Goal: Information Seeking & Learning: Learn about a topic

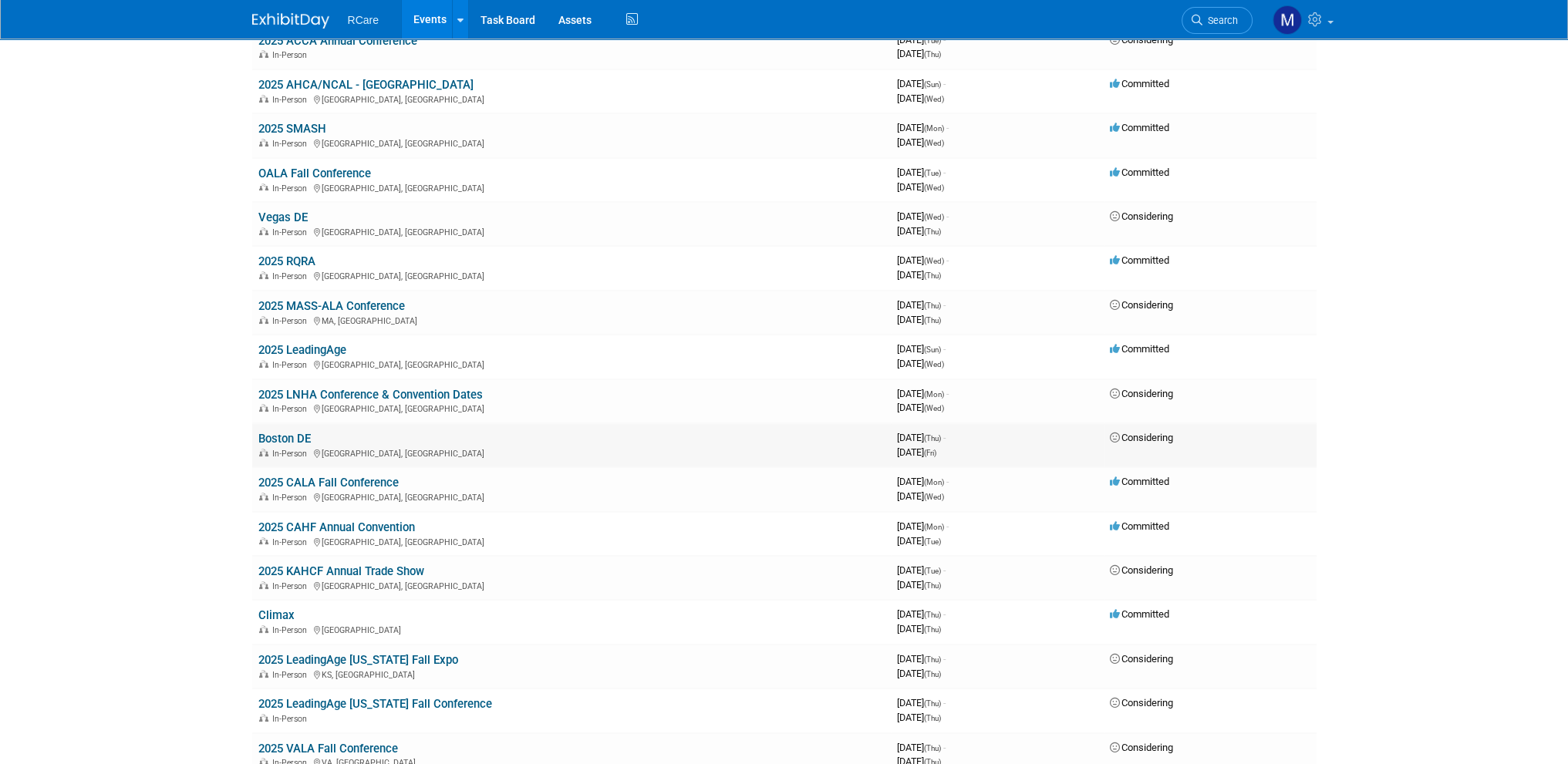
scroll to position [231, 0]
click at [368, 477] on link "2025 CALA Fall Conference" at bounding box center [328, 482] width 140 height 14
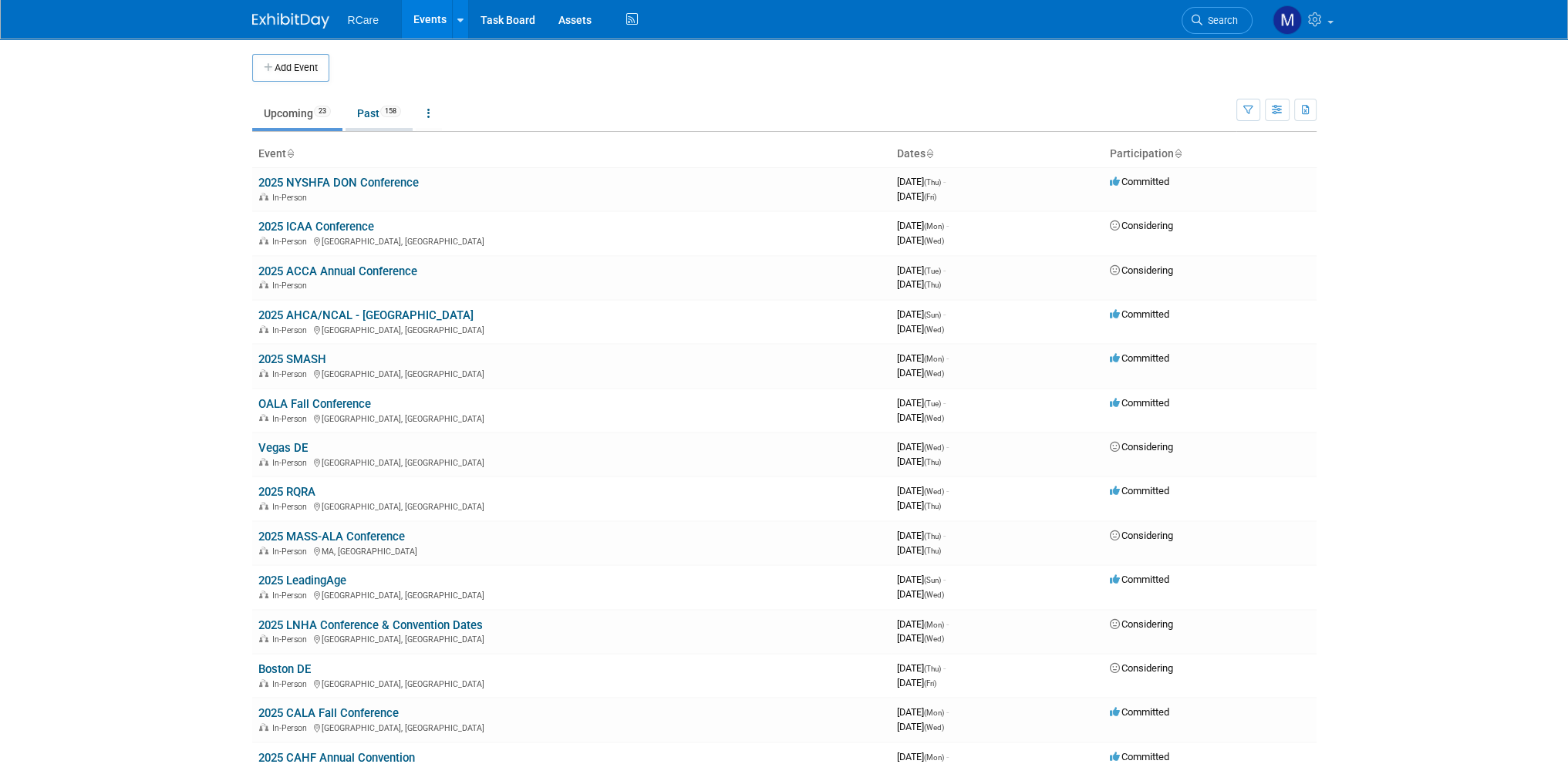
click at [395, 109] on span "158" at bounding box center [390, 112] width 21 height 12
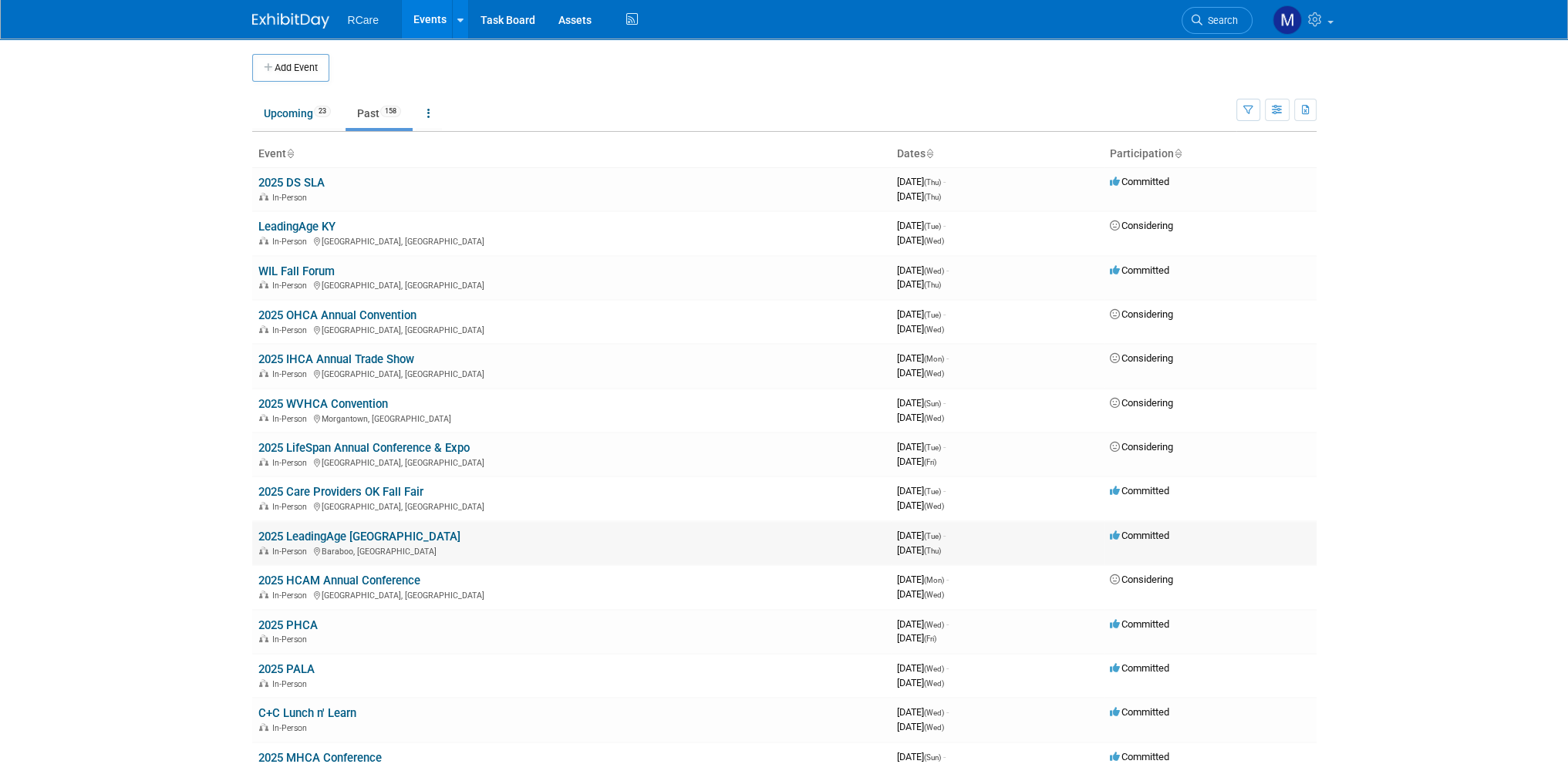
click at [358, 533] on link "2025 LeadingAge [GEOGRAPHIC_DATA]" at bounding box center [360, 537] width 202 height 14
click at [1242, 105] on button "button" at bounding box center [1249, 110] width 24 height 23
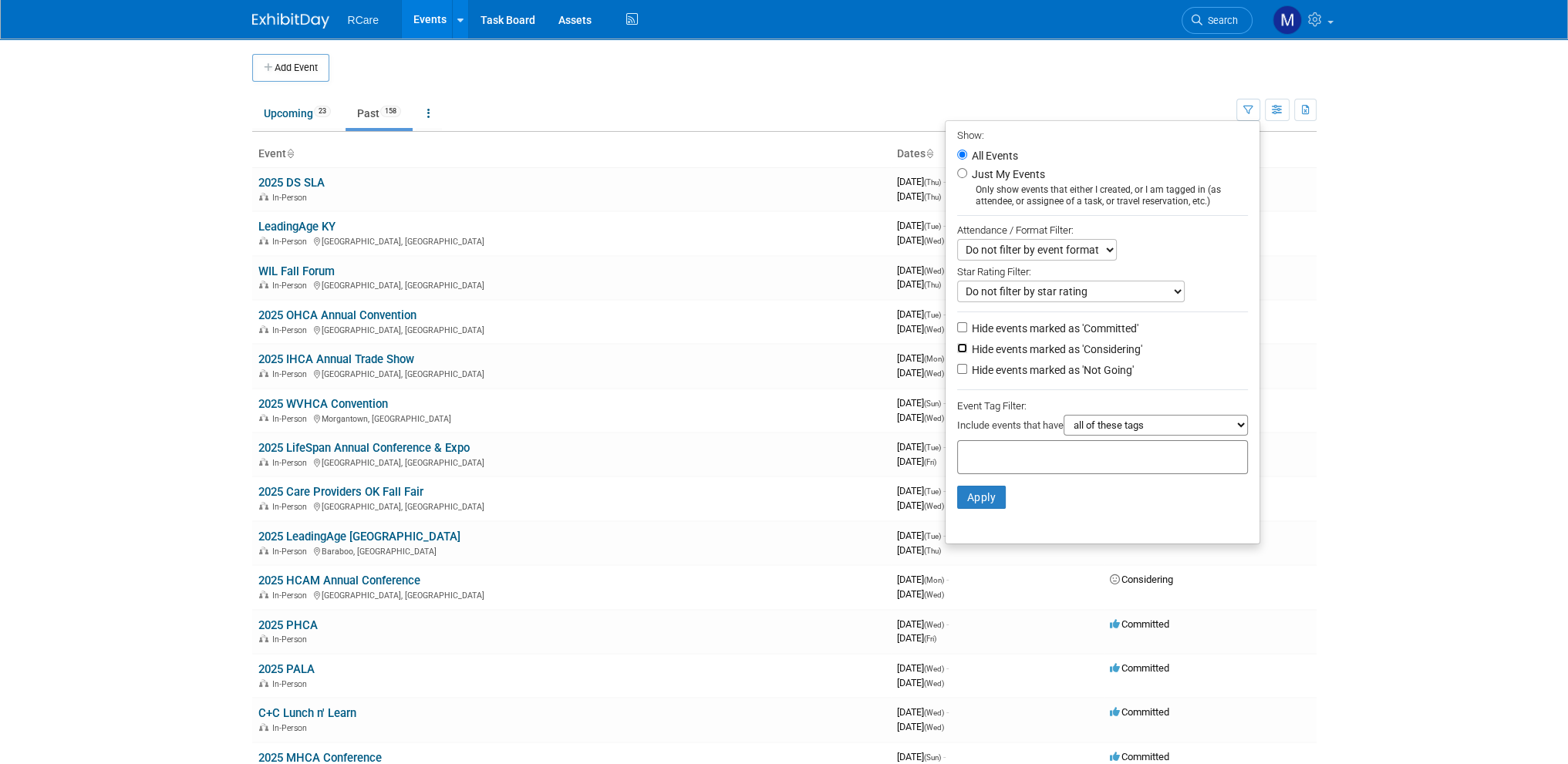
click at [957, 348] on input "Hide events marked as 'Considering'" at bounding box center [962, 348] width 10 height 10
checkbox input "true"
click at [957, 364] on input "Hide events marked as 'Not Going'" at bounding box center [962, 369] width 10 height 10
checkbox input "true"
click at [980, 499] on button "Apply" at bounding box center [982, 498] width 49 height 24
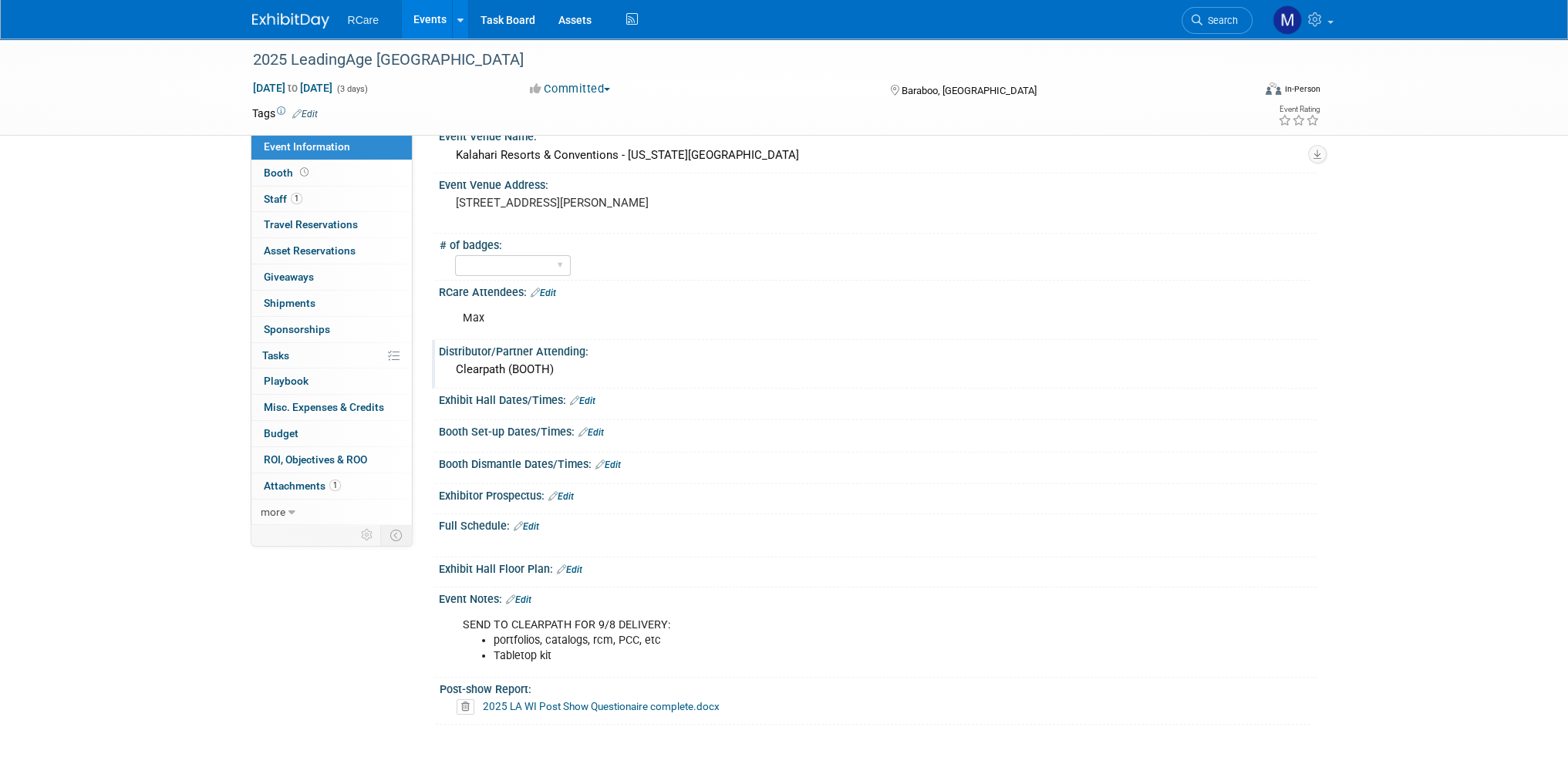
scroll to position [231, 0]
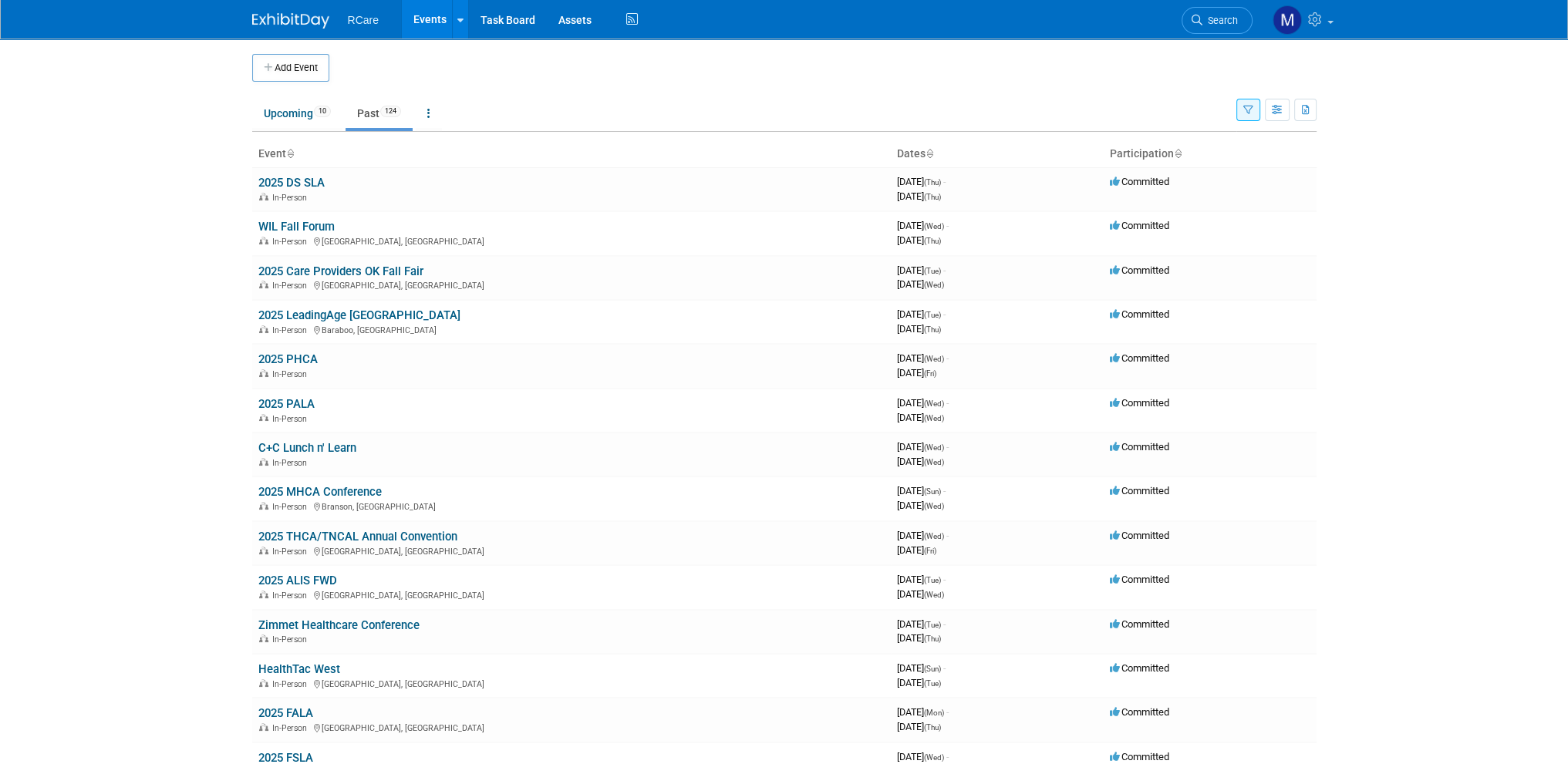
click at [1250, 112] on icon "button" at bounding box center [1249, 111] width 10 height 10
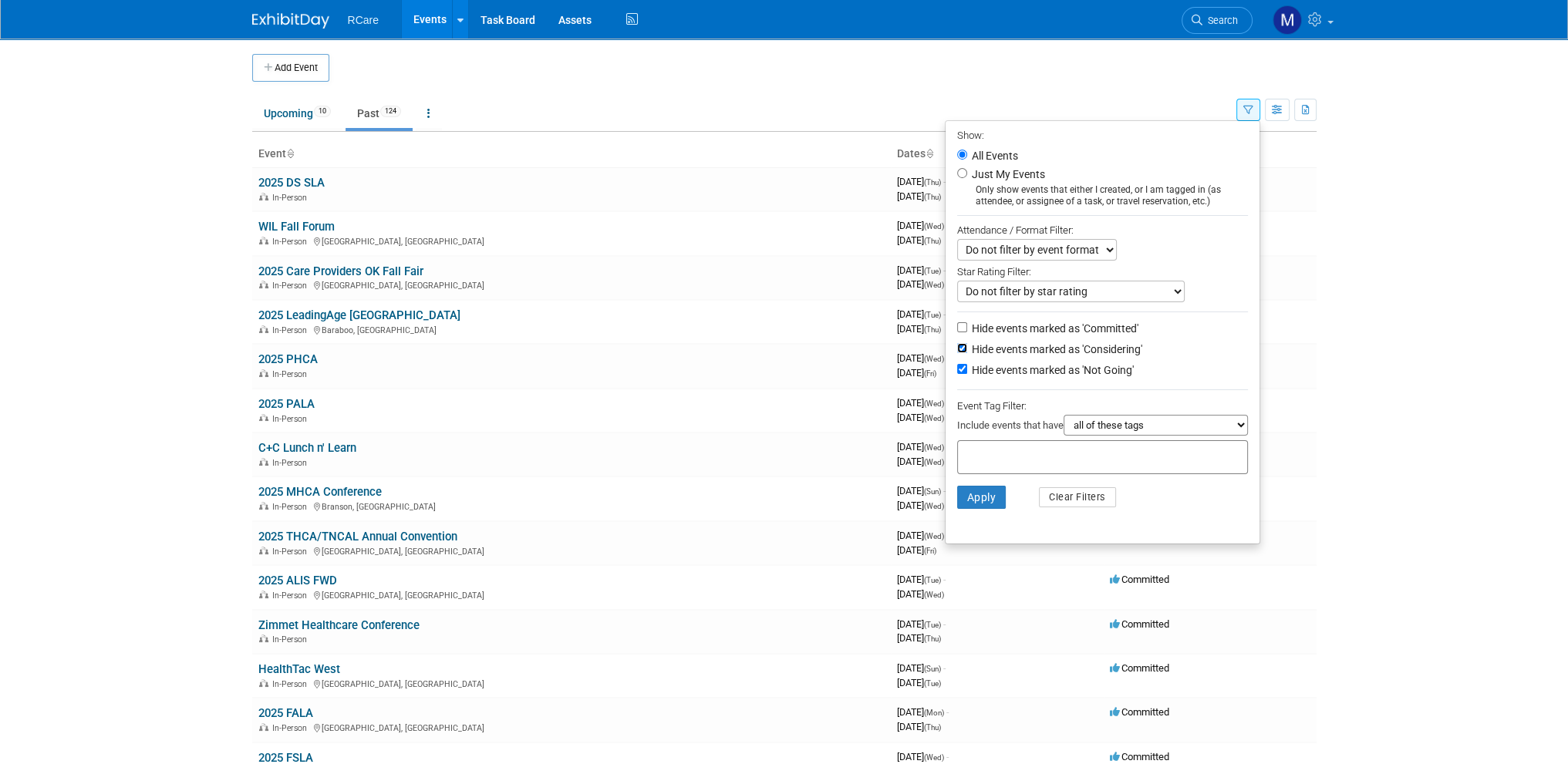
click at [957, 347] on input "Hide events marked as 'Considering'" at bounding box center [962, 348] width 10 height 10
checkbox input "false"
click at [957, 366] on input "Hide events marked as 'Not Going'" at bounding box center [962, 369] width 10 height 10
checkbox input "false"
click at [967, 491] on button "Apply" at bounding box center [982, 498] width 49 height 24
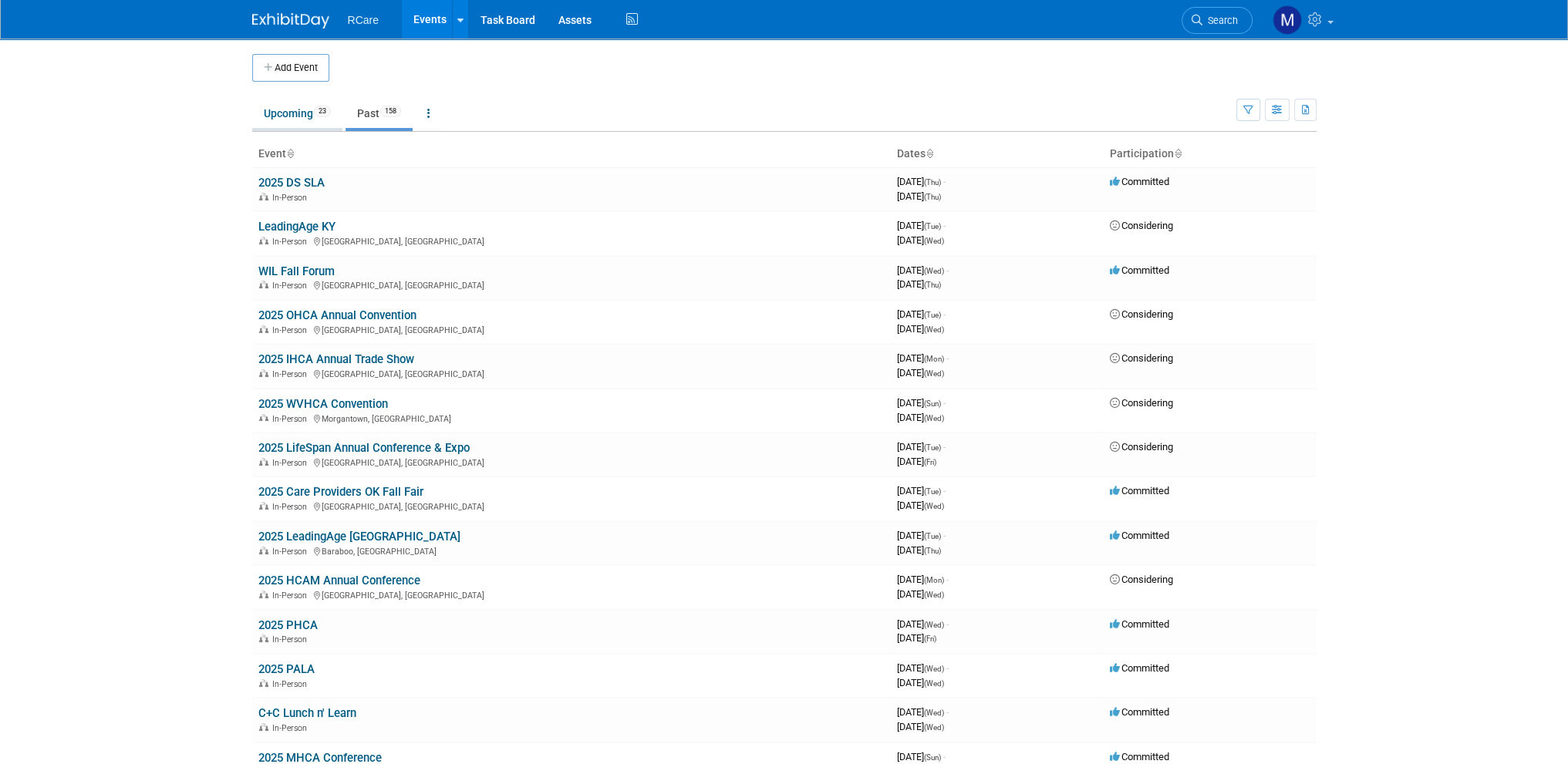
click at [280, 103] on link "Upcoming 23" at bounding box center [297, 114] width 90 height 29
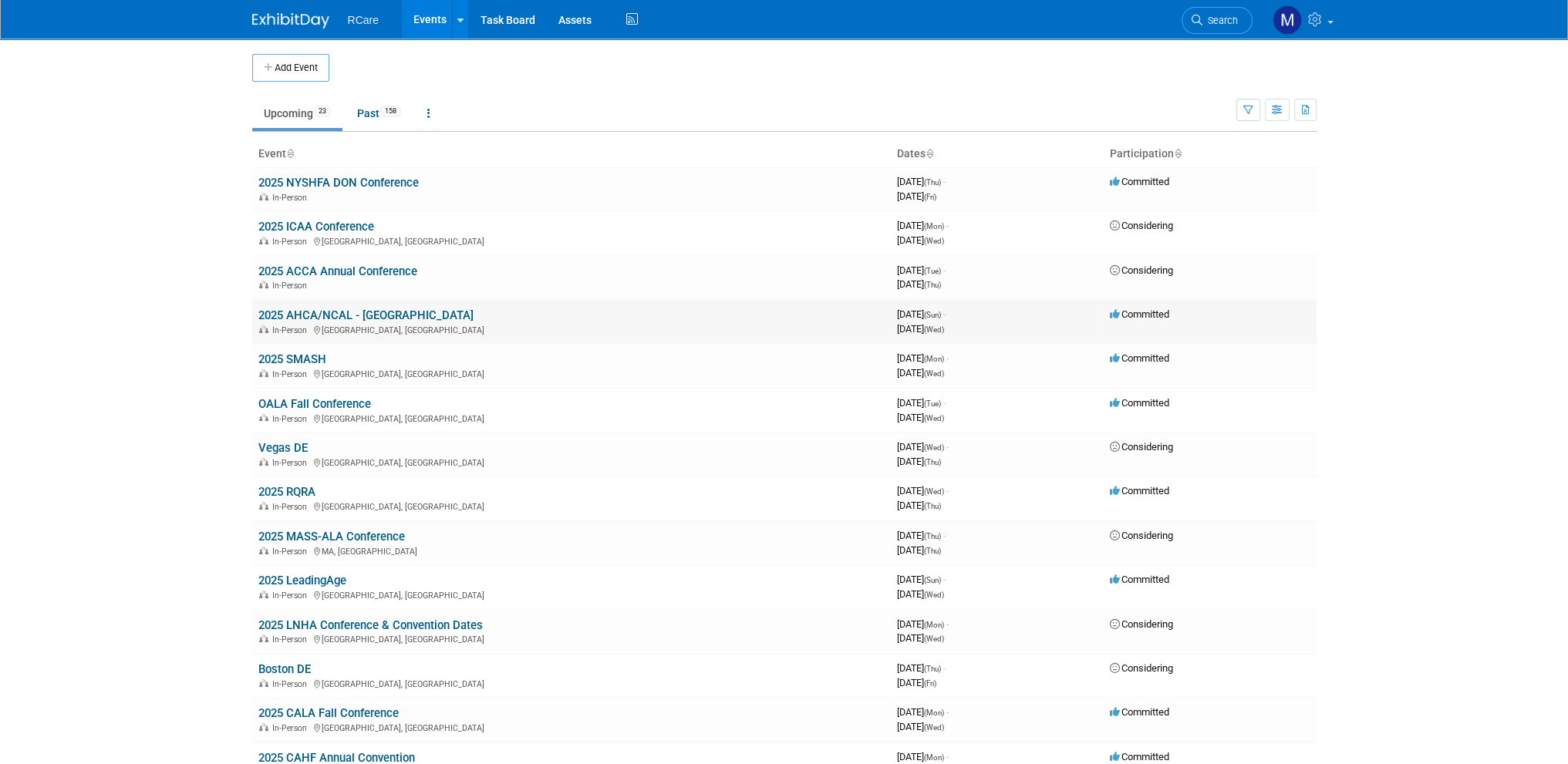
click at [361, 310] on link "2025 AHCA/NCAL - [GEOGRAPHIC_DATA]" at bounding box center [367, 315] width 216 height 14
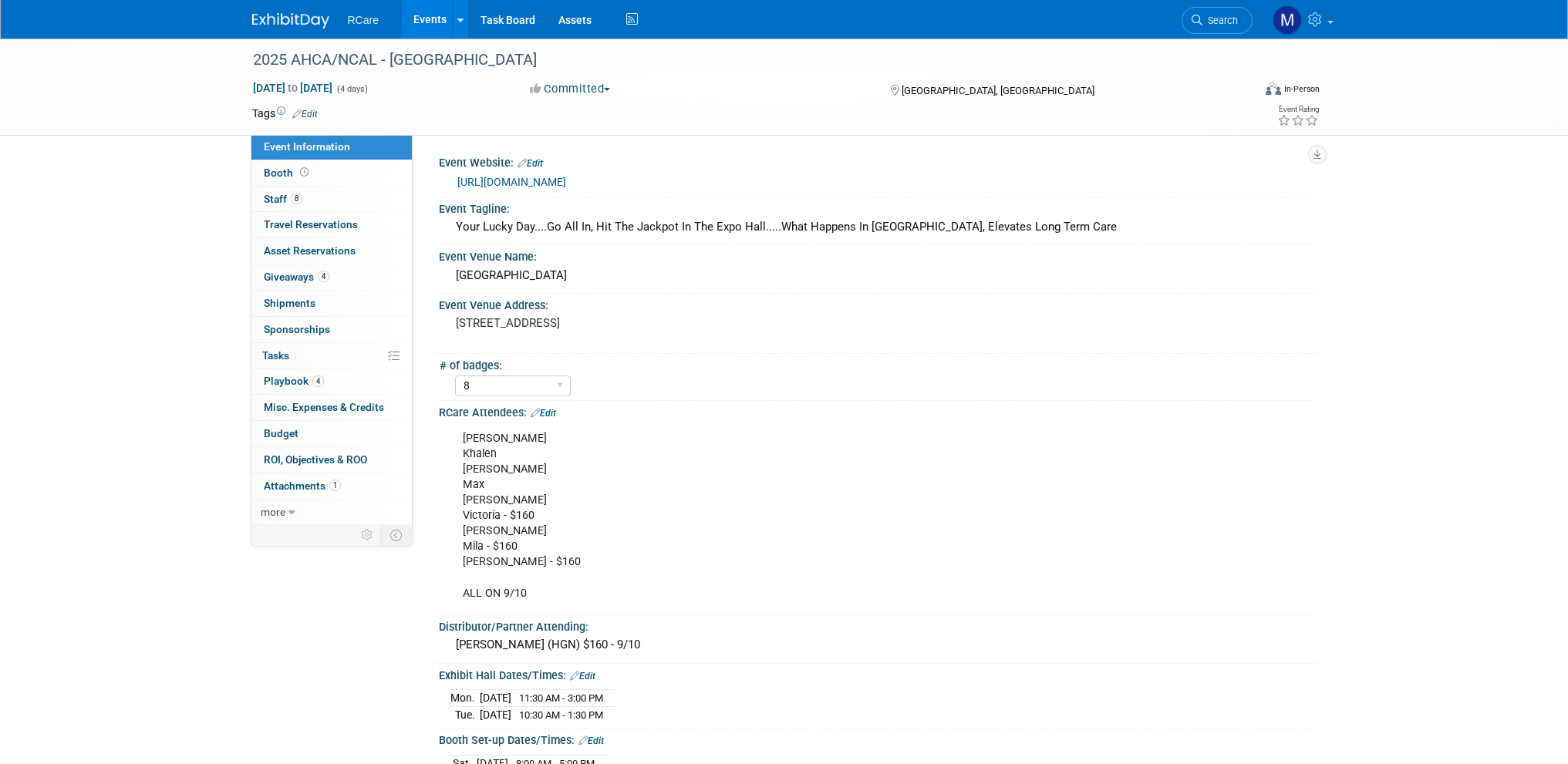
select select "8"
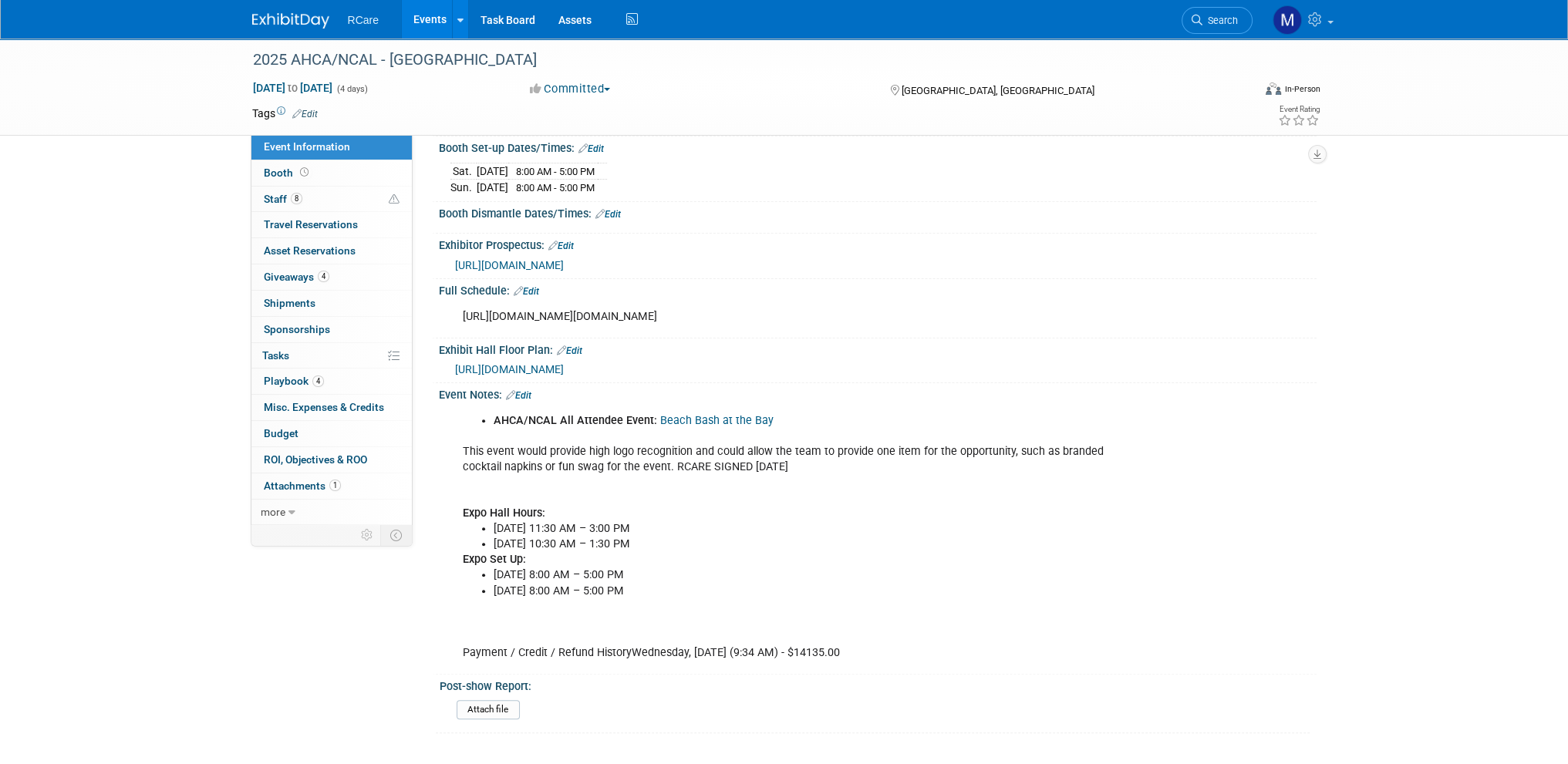
scroll to position [693, 0]
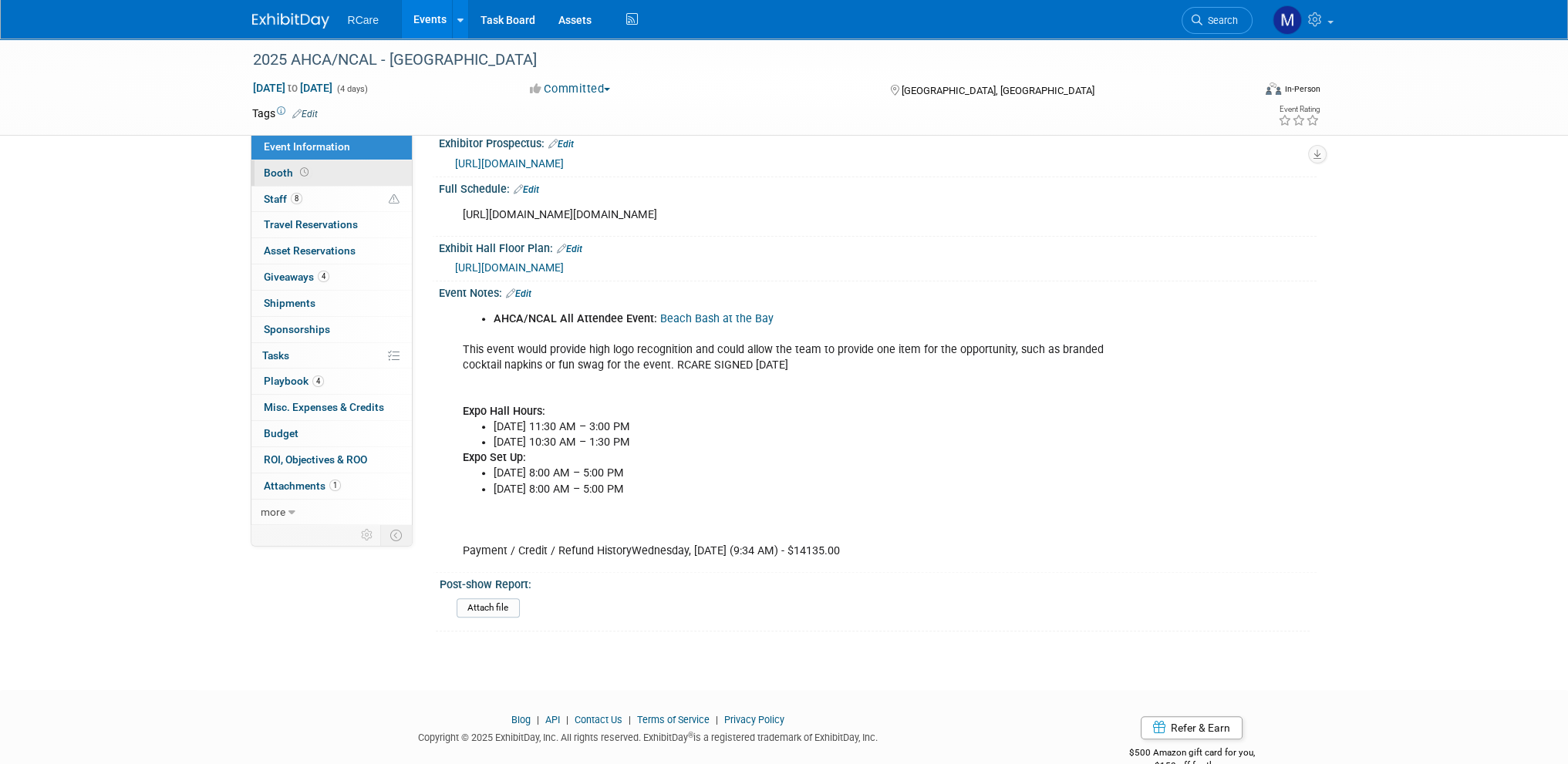
click at [277, 175] on span "Booth" at bounding box center [287, 172] width 48 height 13
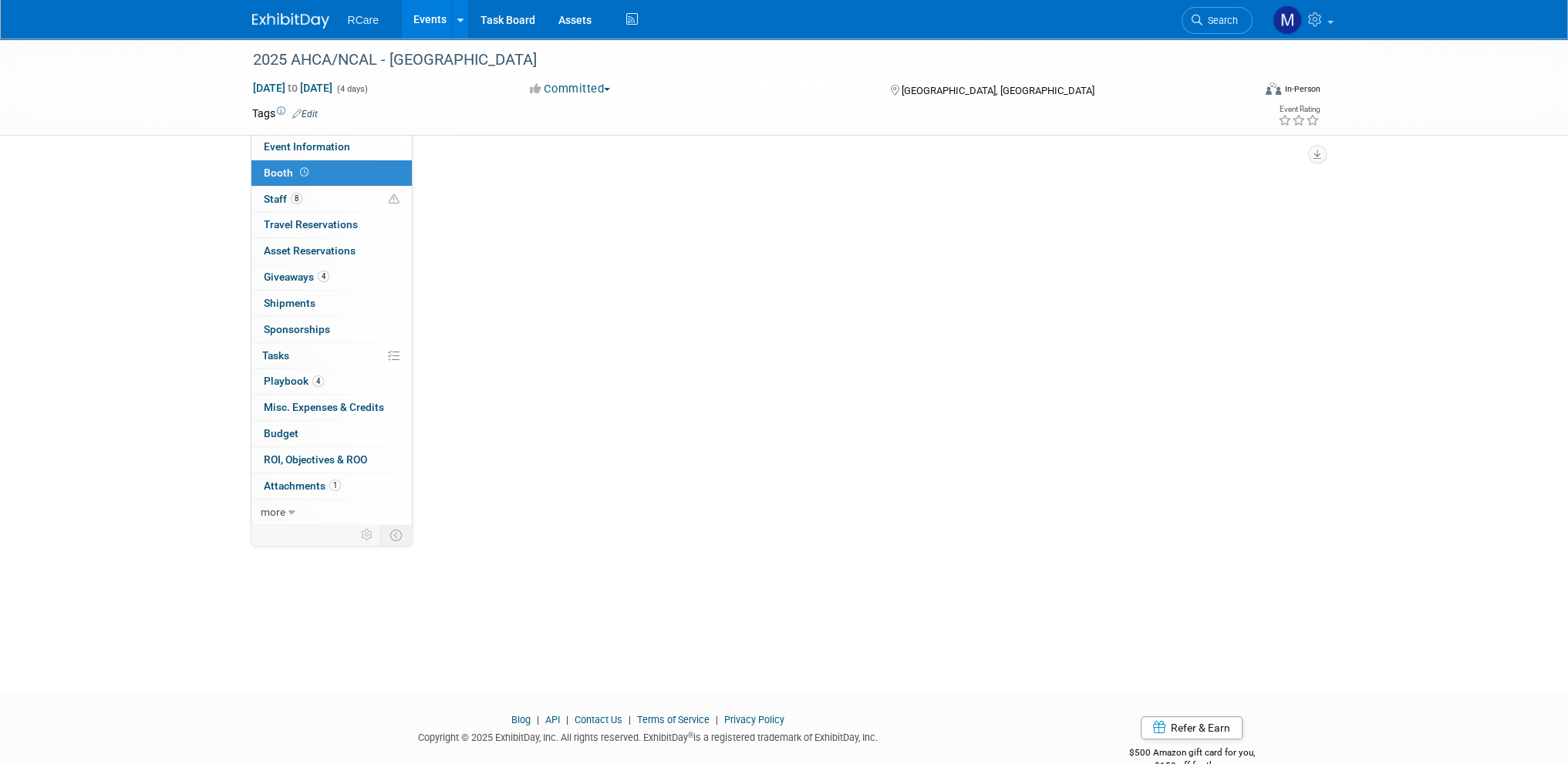
scroll to position [0, 0]
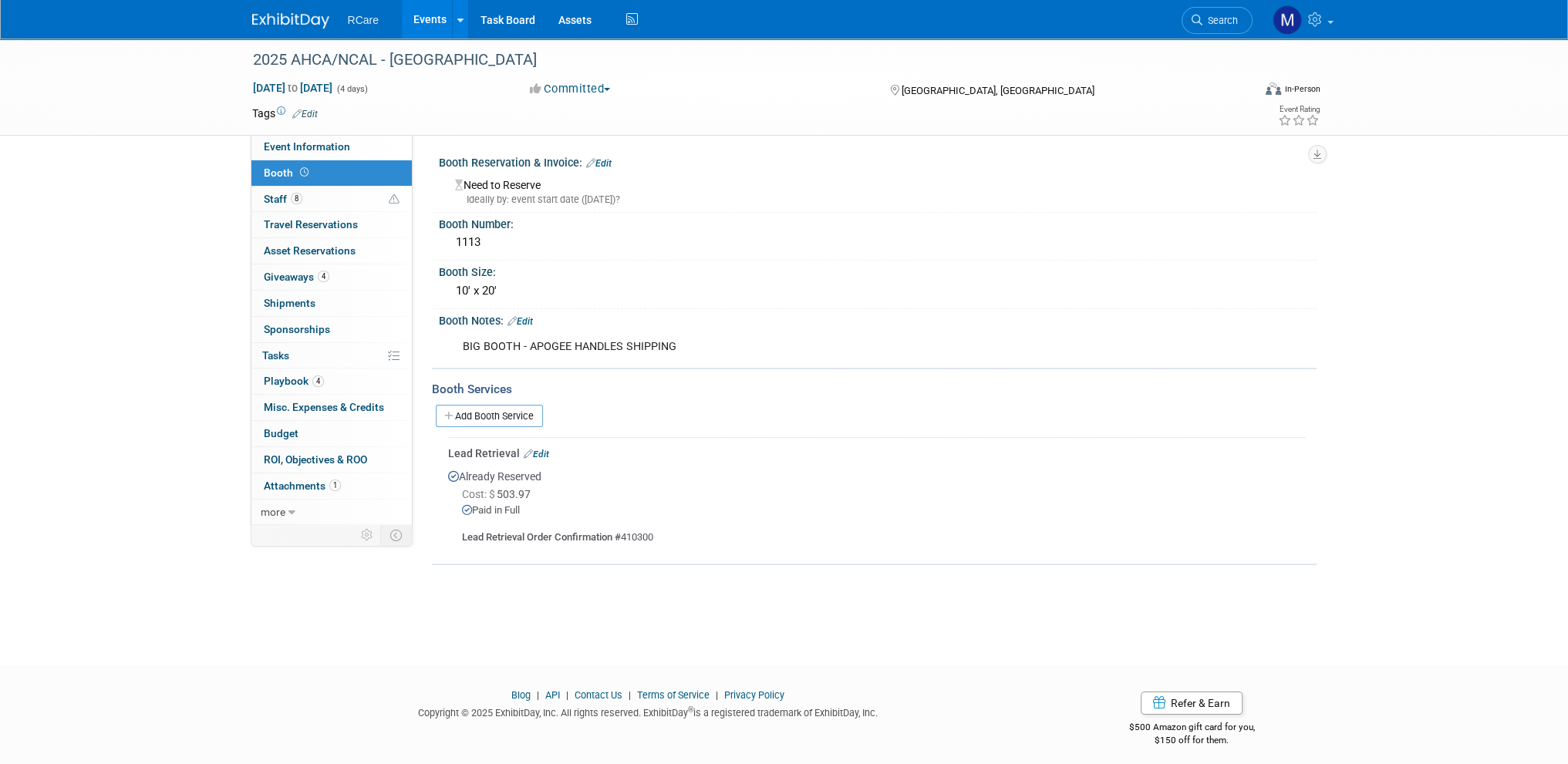
click at [549, 490] on div "Cost: $ 503.97" at bounding box center [884, 495] width 843 height 16
click at [442, 18] on link "Events" at bounding box center [429, 19] width 56 height 38
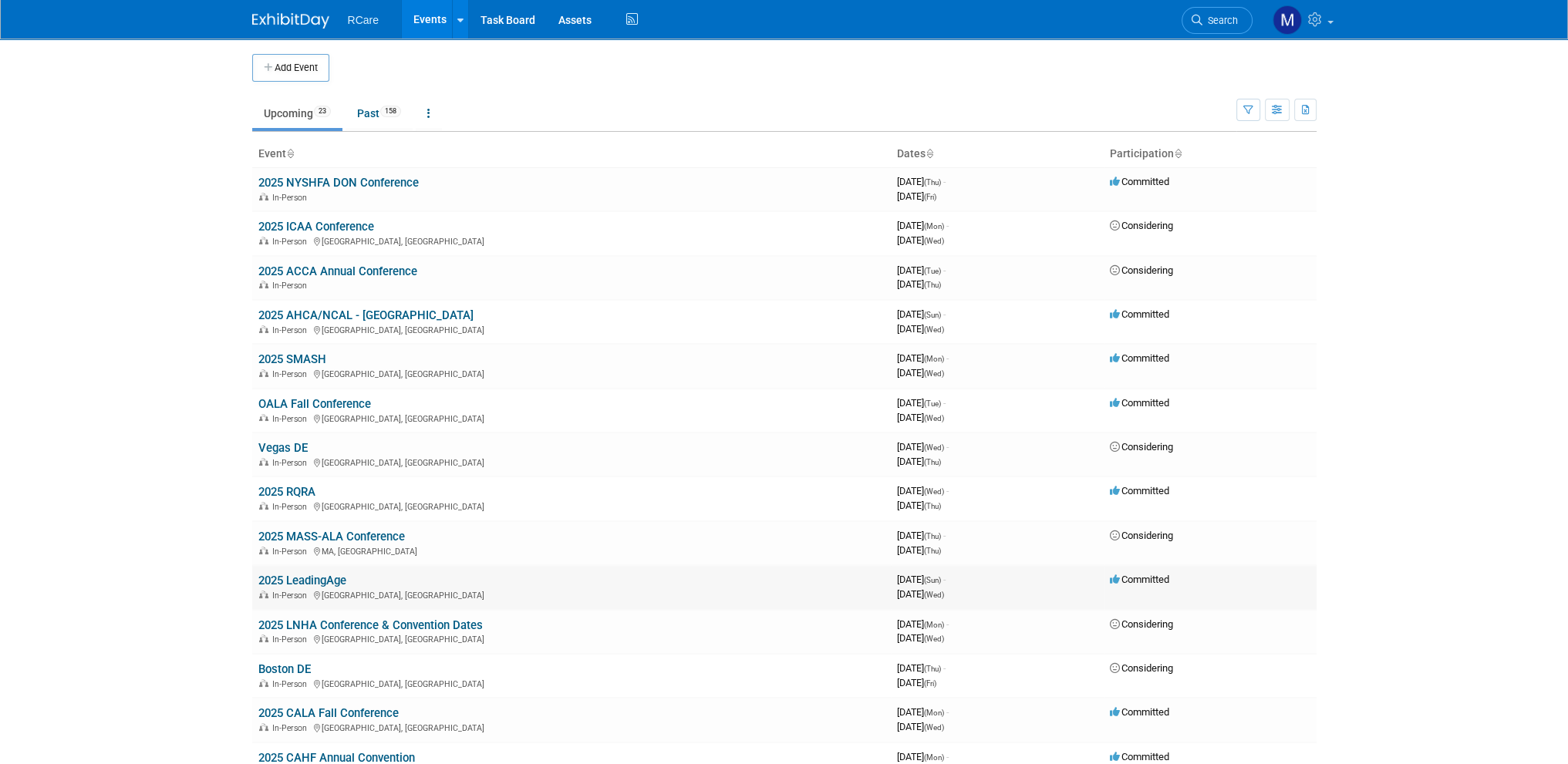
click at [321, 575] on link "2025 LeadingAge" at bounding box center [303, 581] width 88 height 14
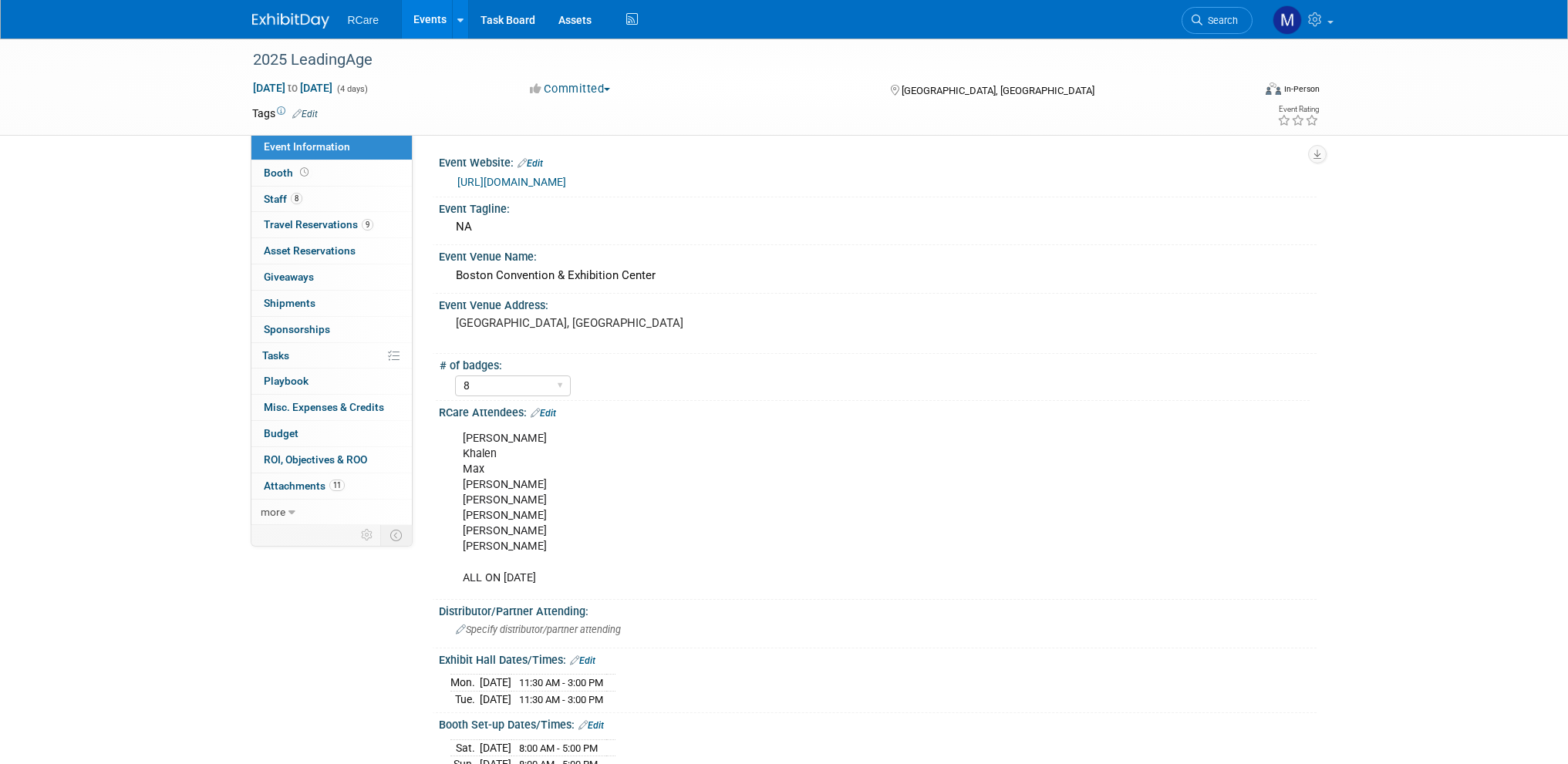
select select "8"
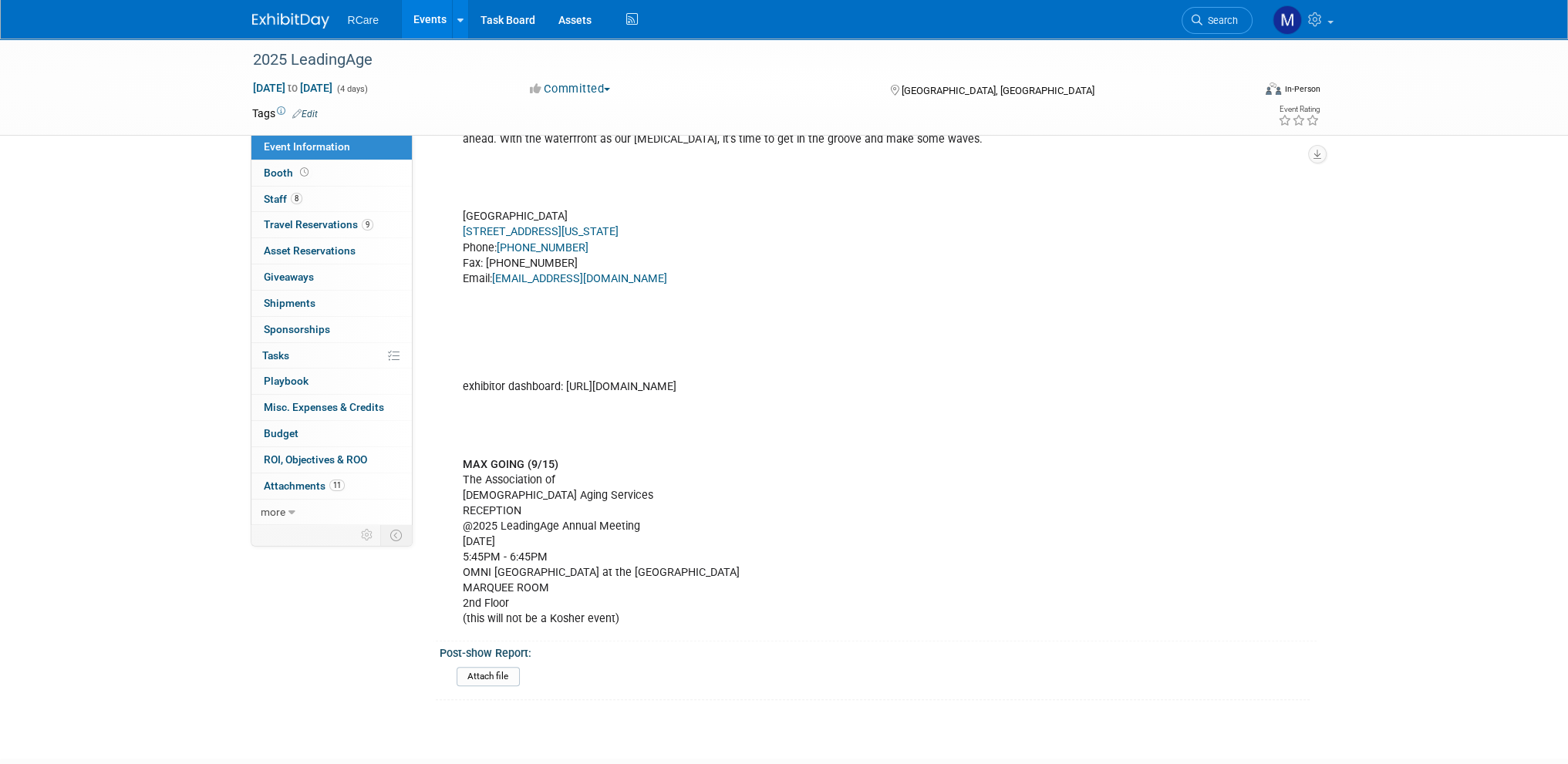
scroll to position [738, 0]
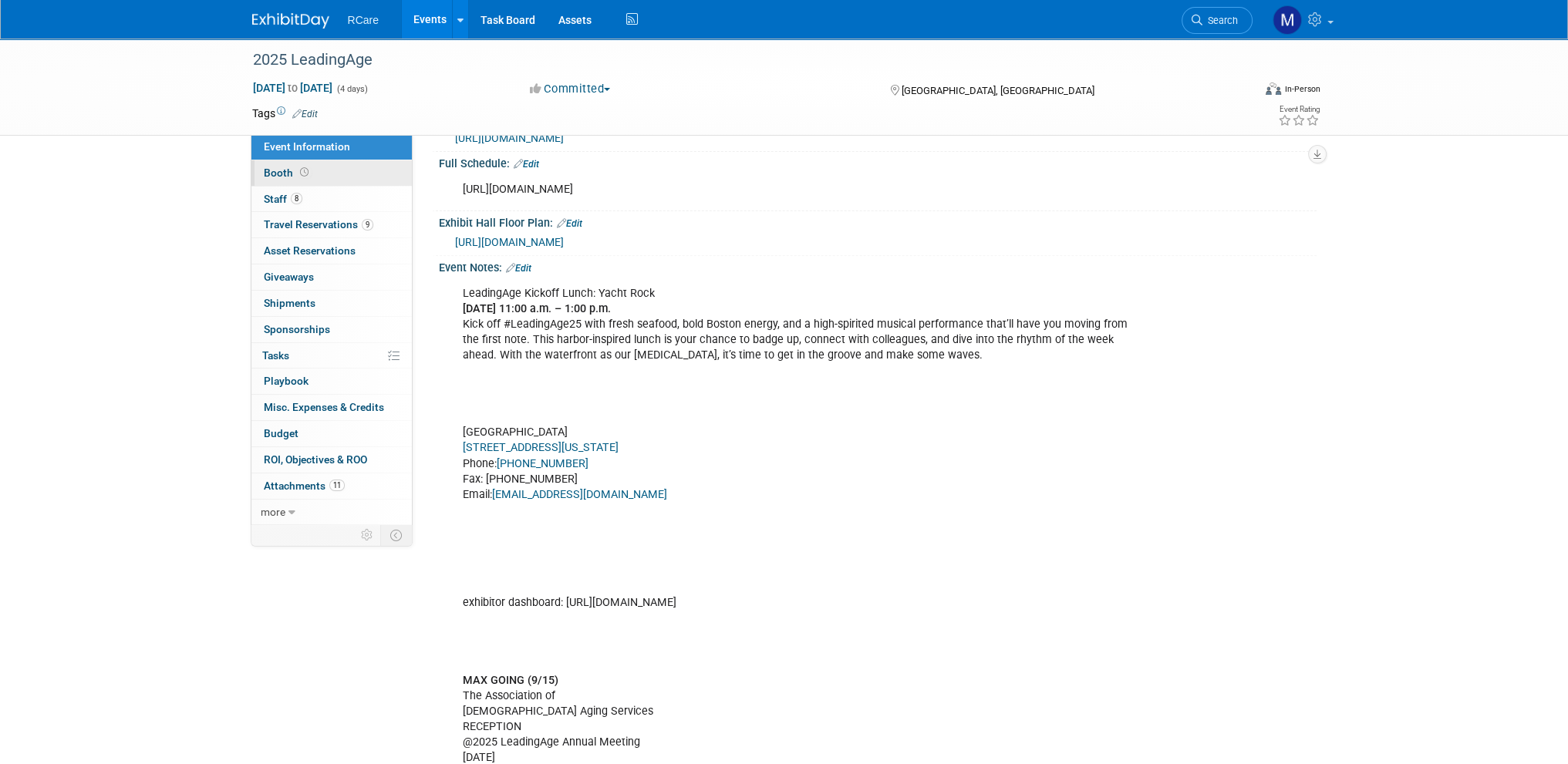
click at [295, 162] on link "Booth" at bounding box center [332, 173] width 161 height 25
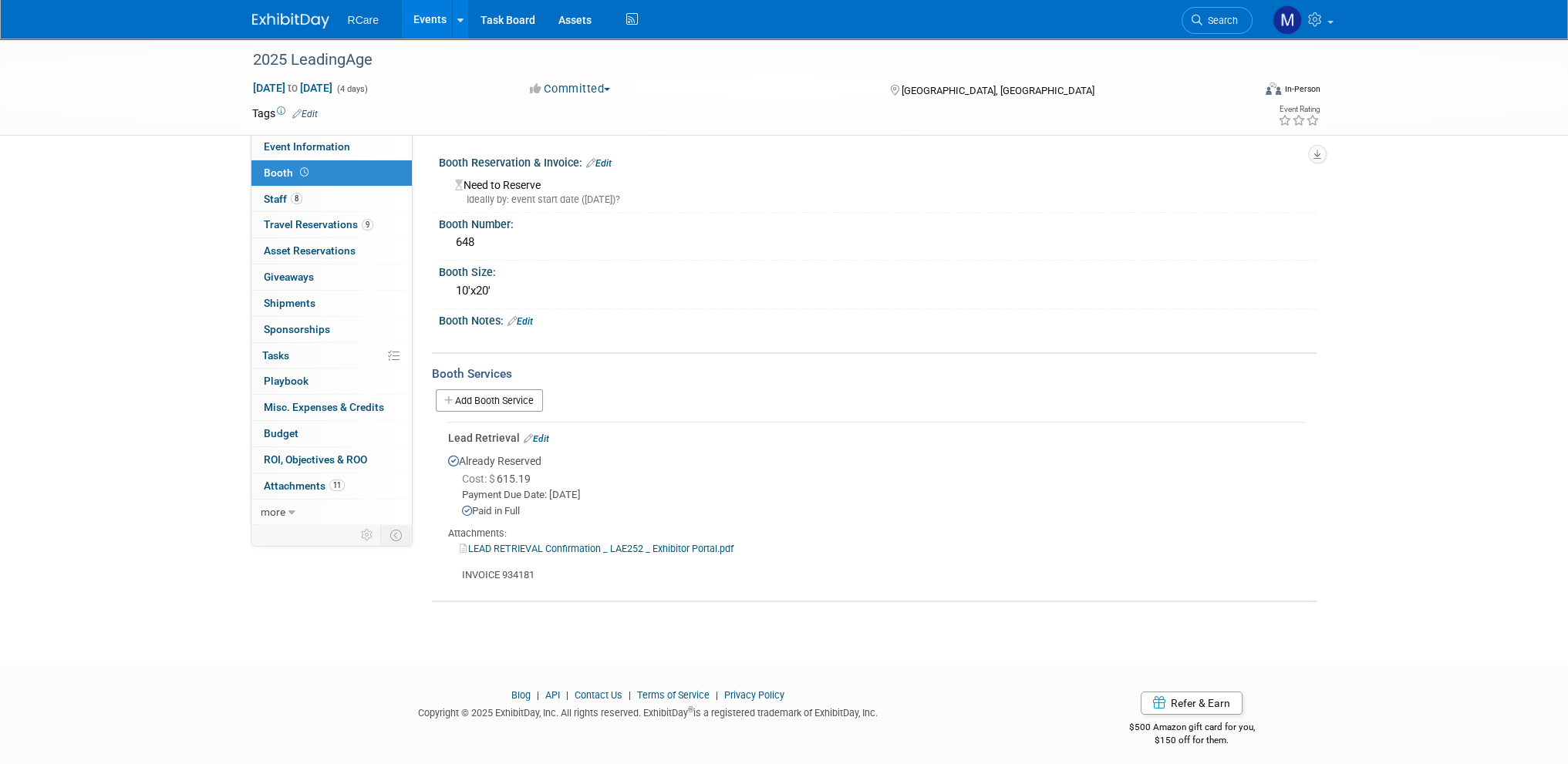
click at [320, 656] on body "RCare Events Add Event Bulk Upload Events Shareable Event Boards Recently Viewe…" at bounding box center [784, 382] width 1568 height 764
click at [432, 15] on link "Events" at bounding box center [429, 19] width 56 height 38
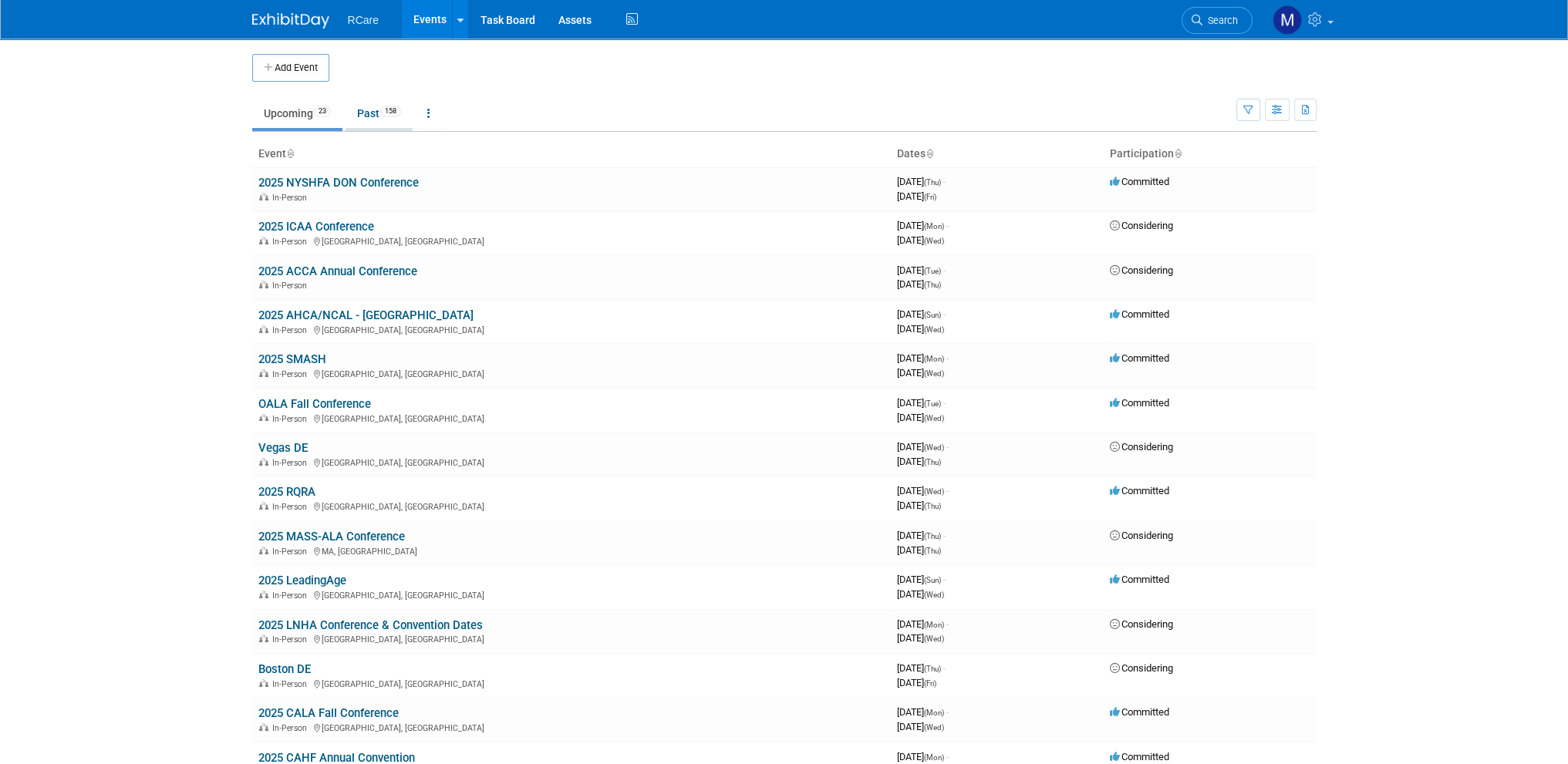
click at [376, 101] on link "Past 158" at bounding box center [379, 114] width 67 height 29
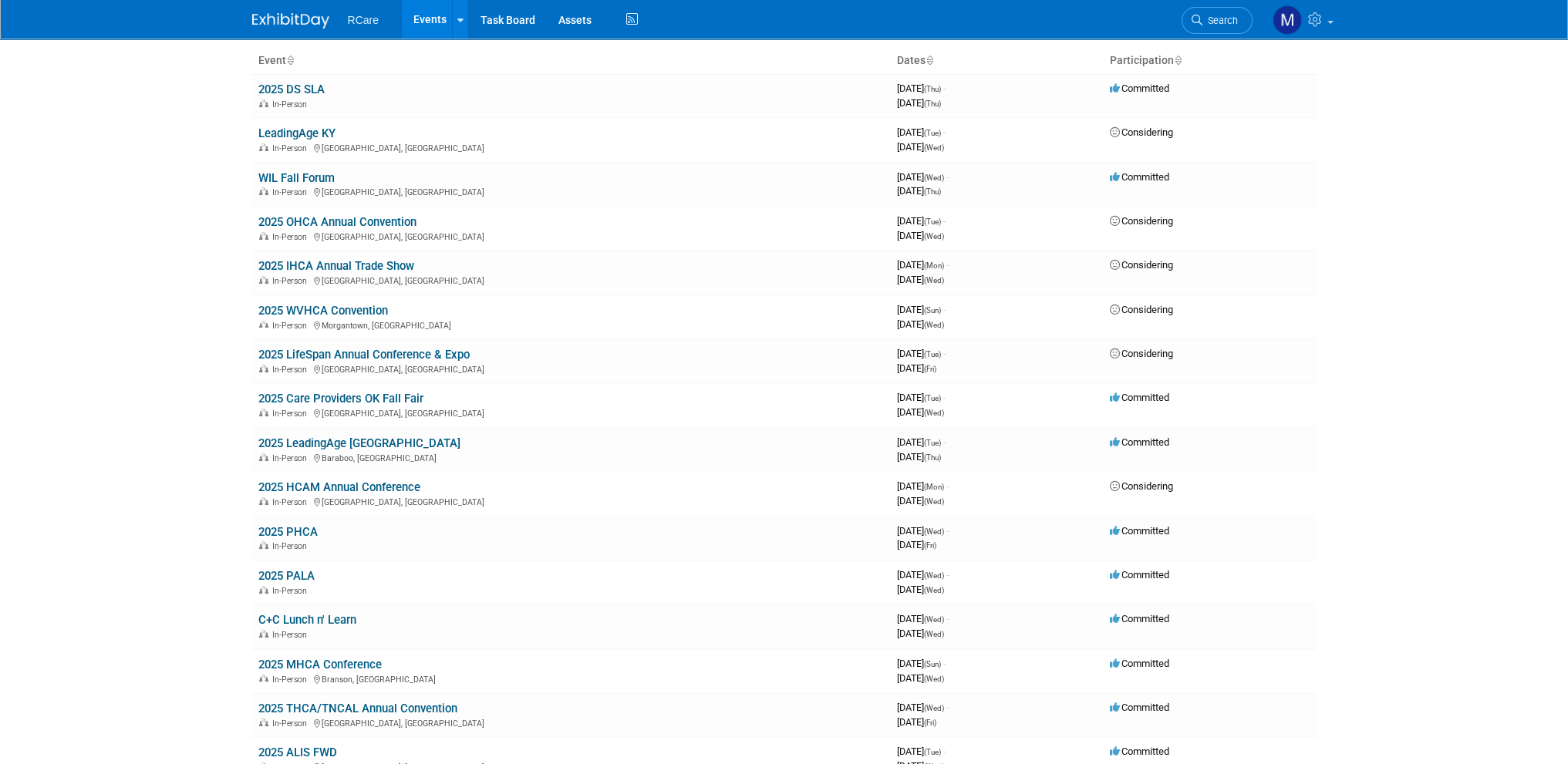
scroll to position [77, 0]
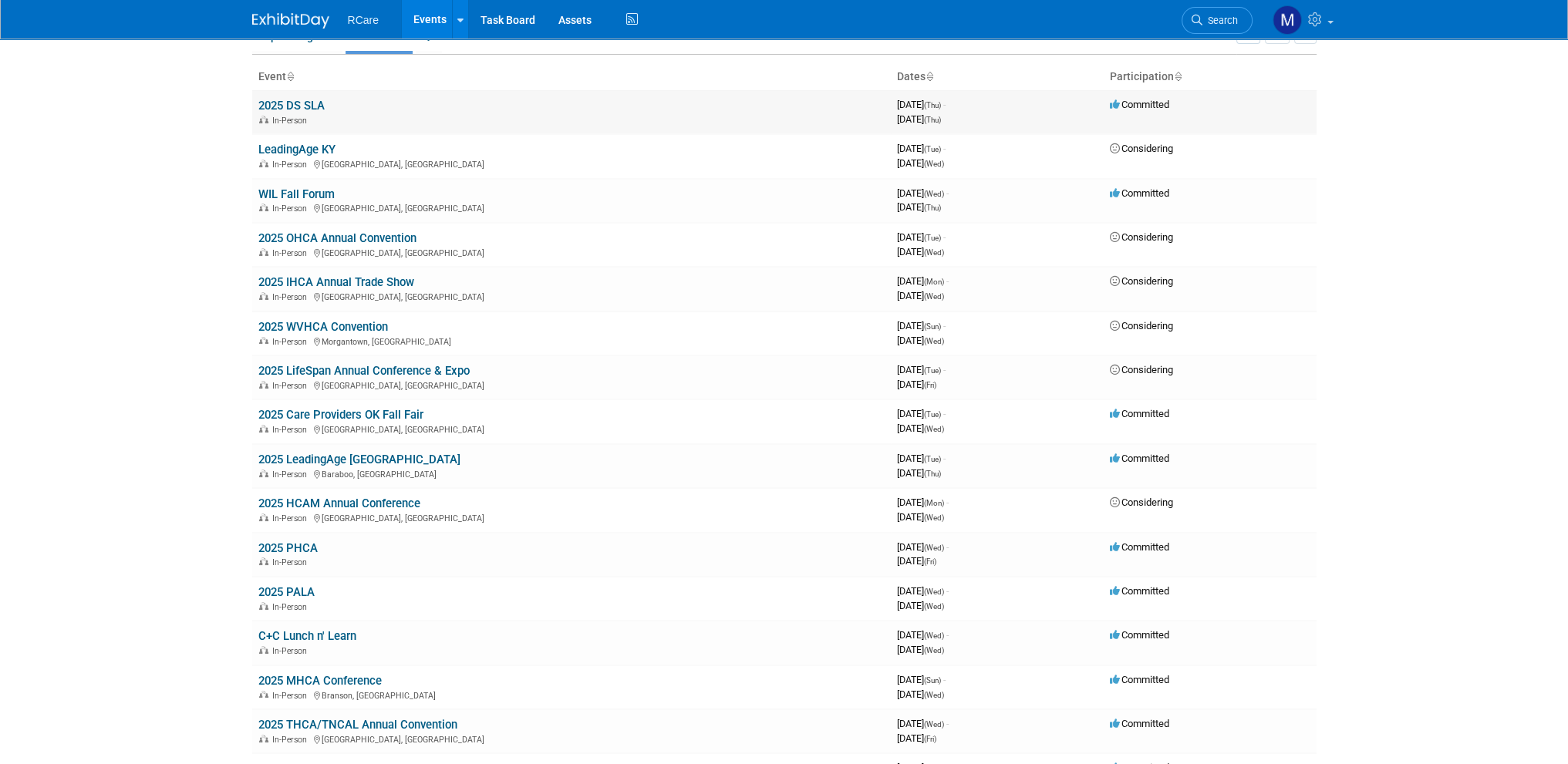
click at [330, 107] on td "2025 DS SLA In-Person" at bounding box center [571, 112] width 639 height 44
click at [315, 104] on link "2025 DS SLA" at bounding box center [292, 106] width 67 height 14
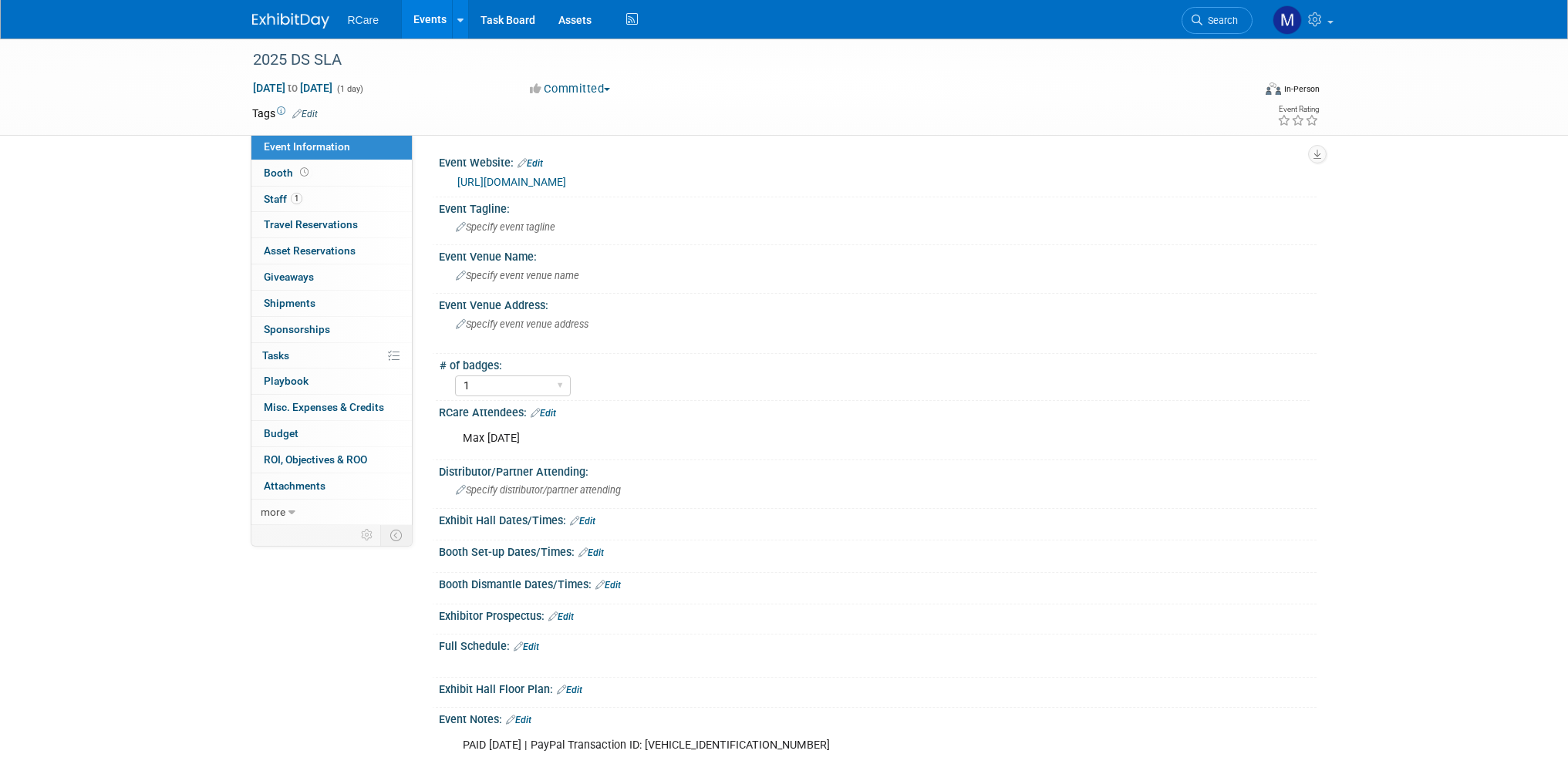
select select "1"
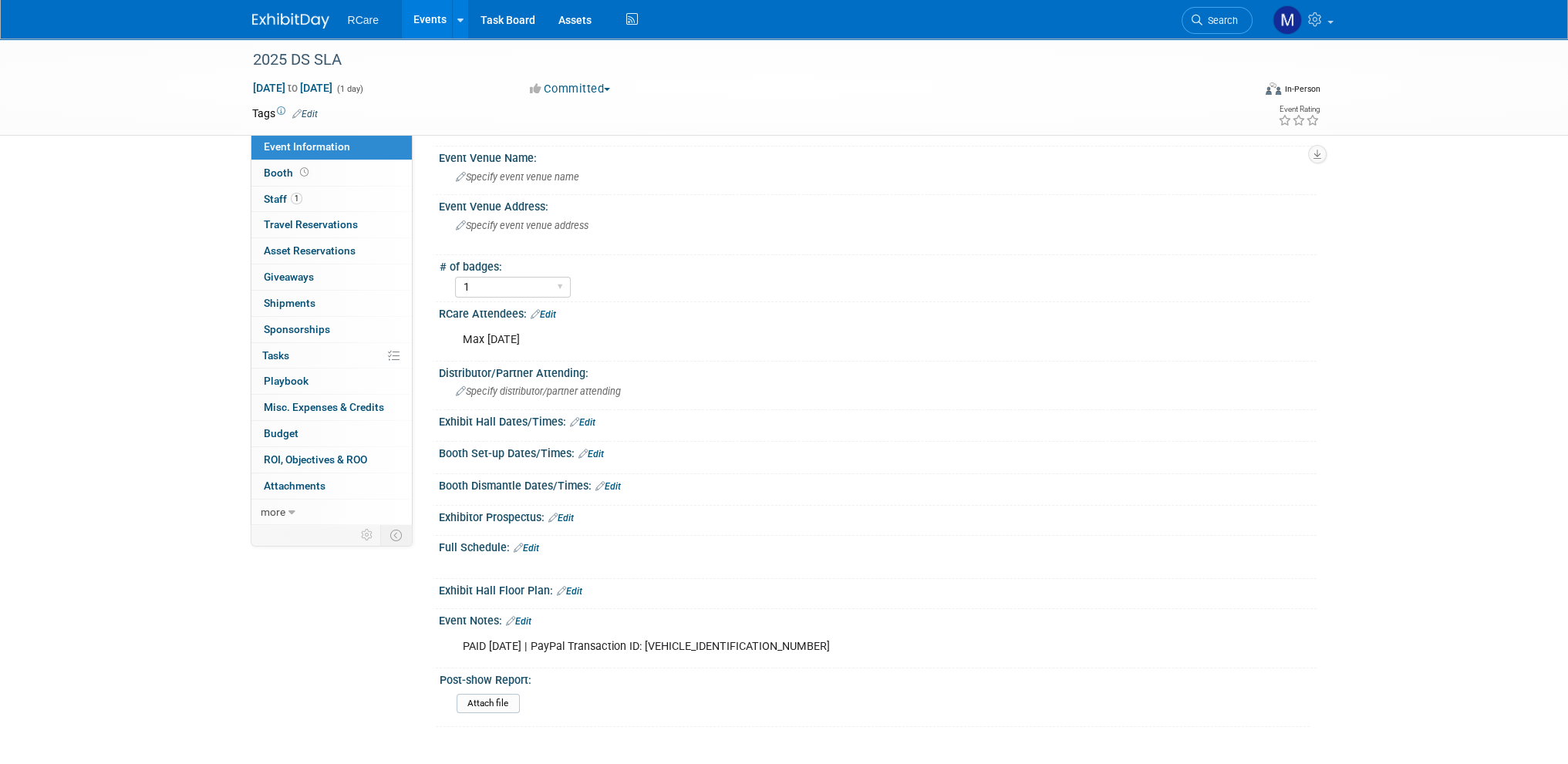
scroll to position [222, 0]
